Goal: Transaction & Acquisition: Subscribe to service/newsletter

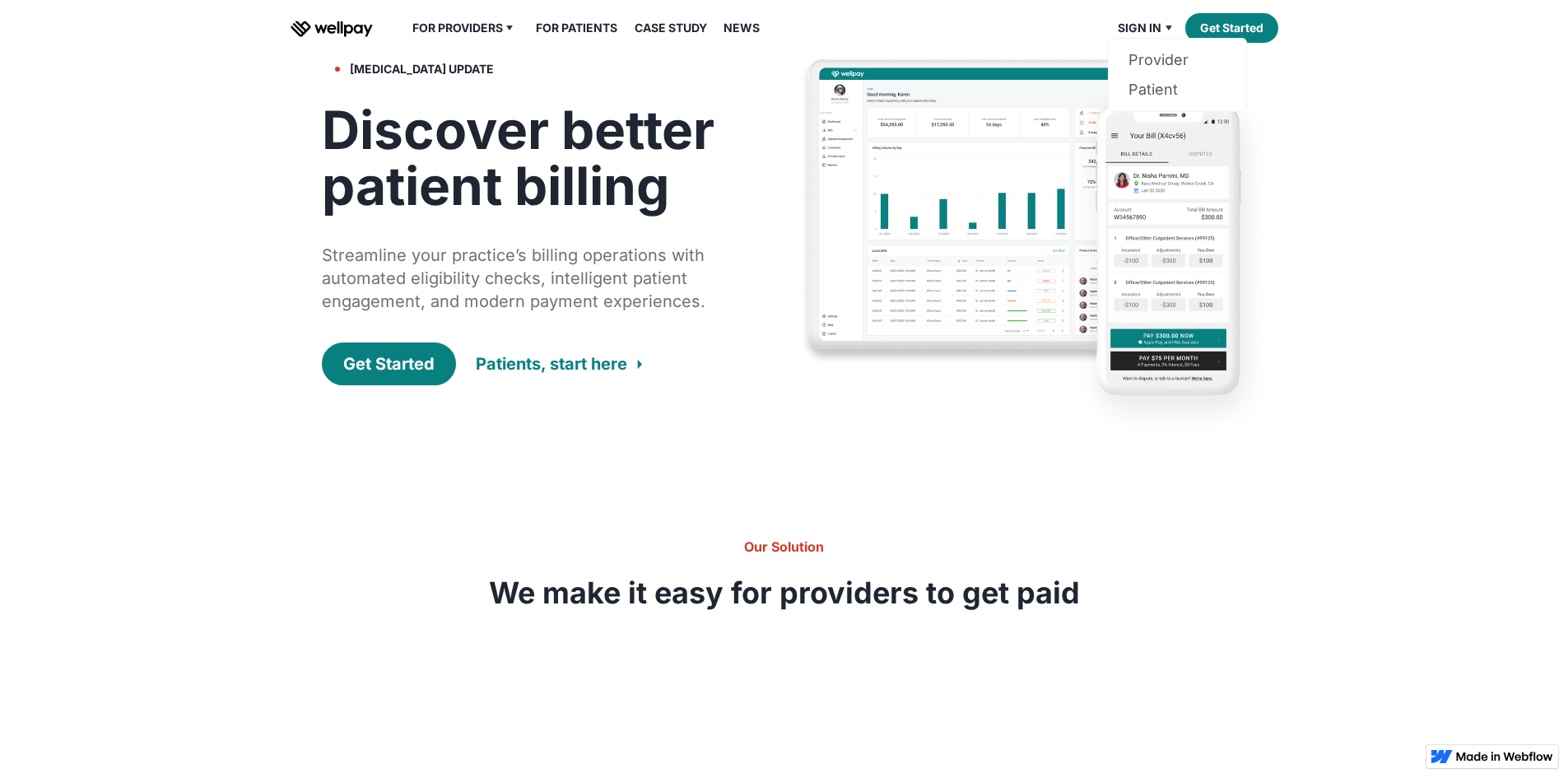
click at [1166, 38] on img at bounding box center [1169, 28] width 20 height 20
click at [1168, 75] on link "Provider" at bounding box center [1177, 60] width 98 height 29
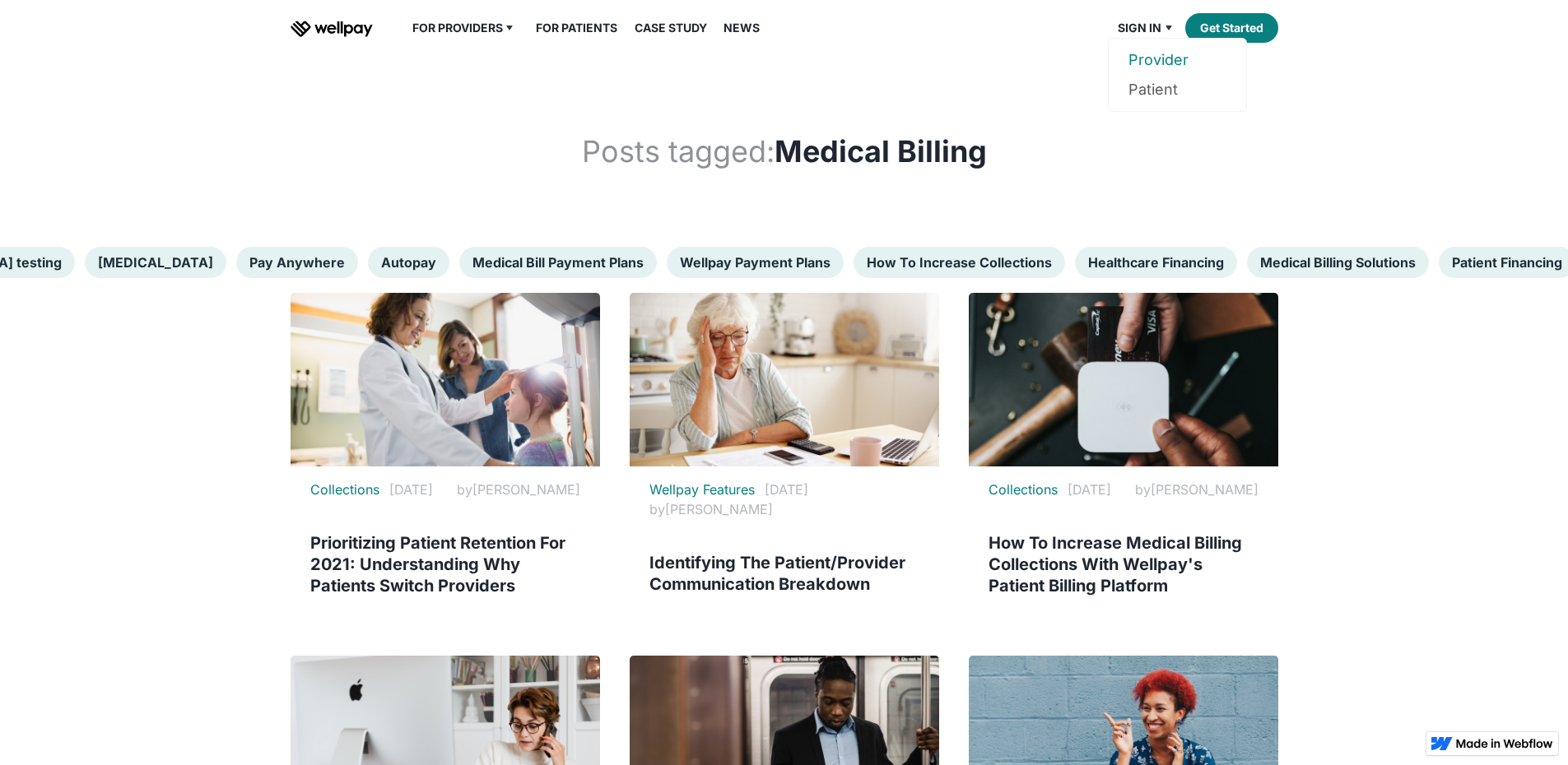
click at [1155, 75] on link "Provider" at bounding box center [1177, 60] width 98 height 29
click at [438, 104] on link "Pricing" at bounding box center [472, 89] width 98 height 29
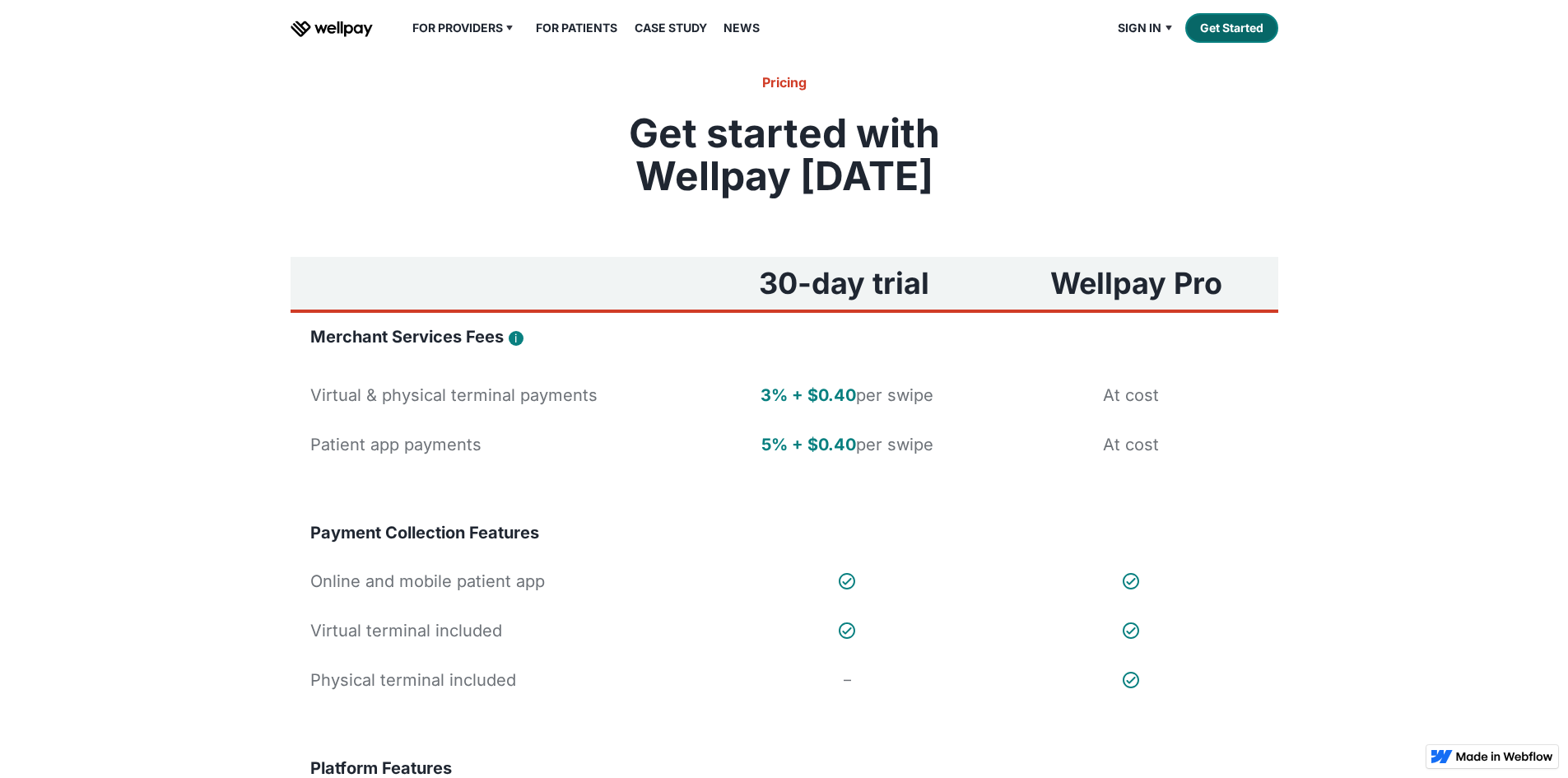
click at [1211, 43] on link "Get Started" at bounding box center [1231, 28] width 93 height 29
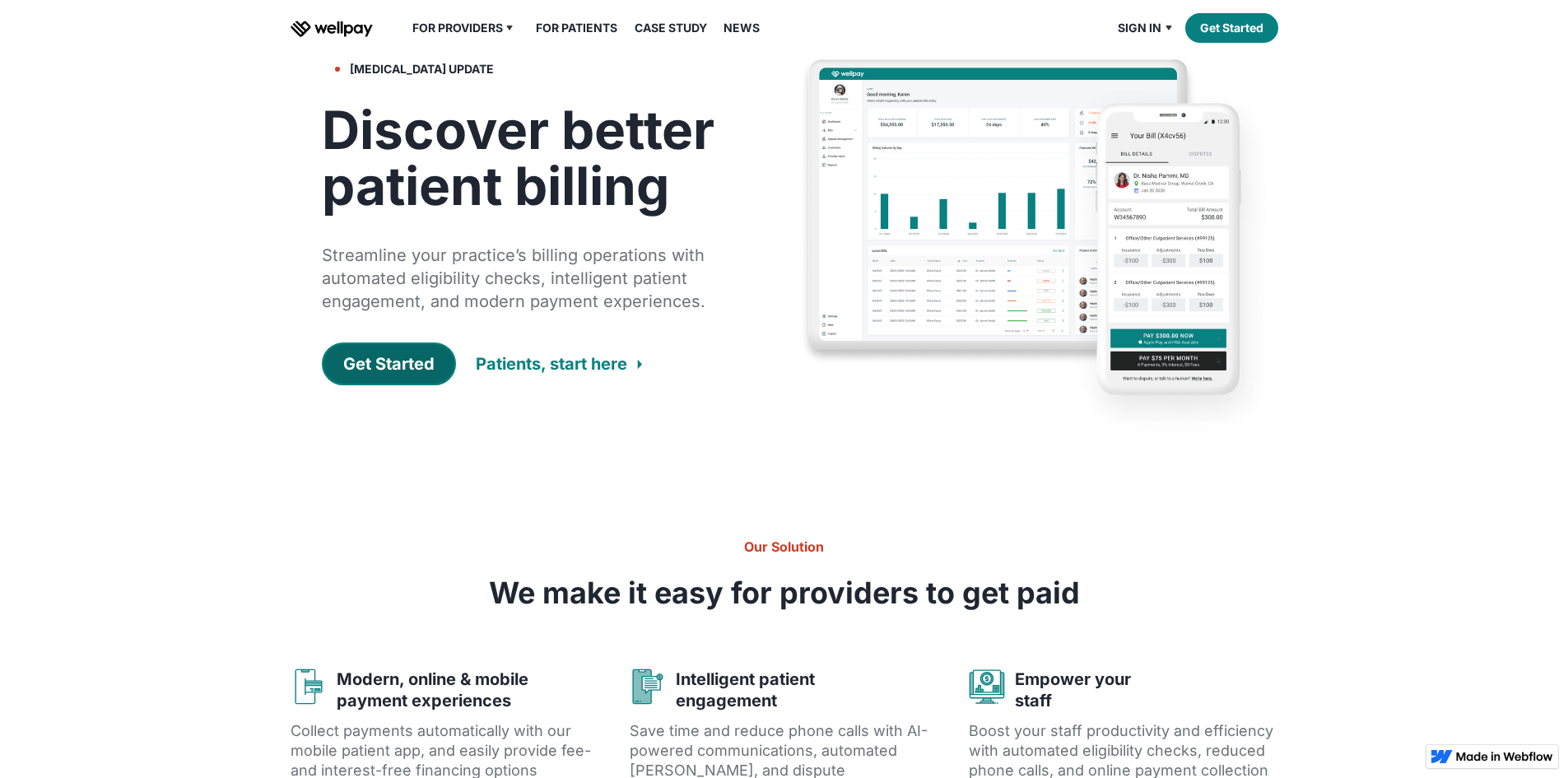
click at [365, 375] on div "Get Started" at bounding box center [388, 364] width 91 height 23
click at [1244, 43] on link "Get Started" at bounding box center [1231, 28] width 93 height 29
click at [1142, 38] on div "Sign in" at bounding box center [1139, 28] width 44 height 20
click at [1147, 105] on link "Patient" at bounding box center [1177, 89] width 98 height 29
